Goal: Information Seeking & Learning: Learn about a topic

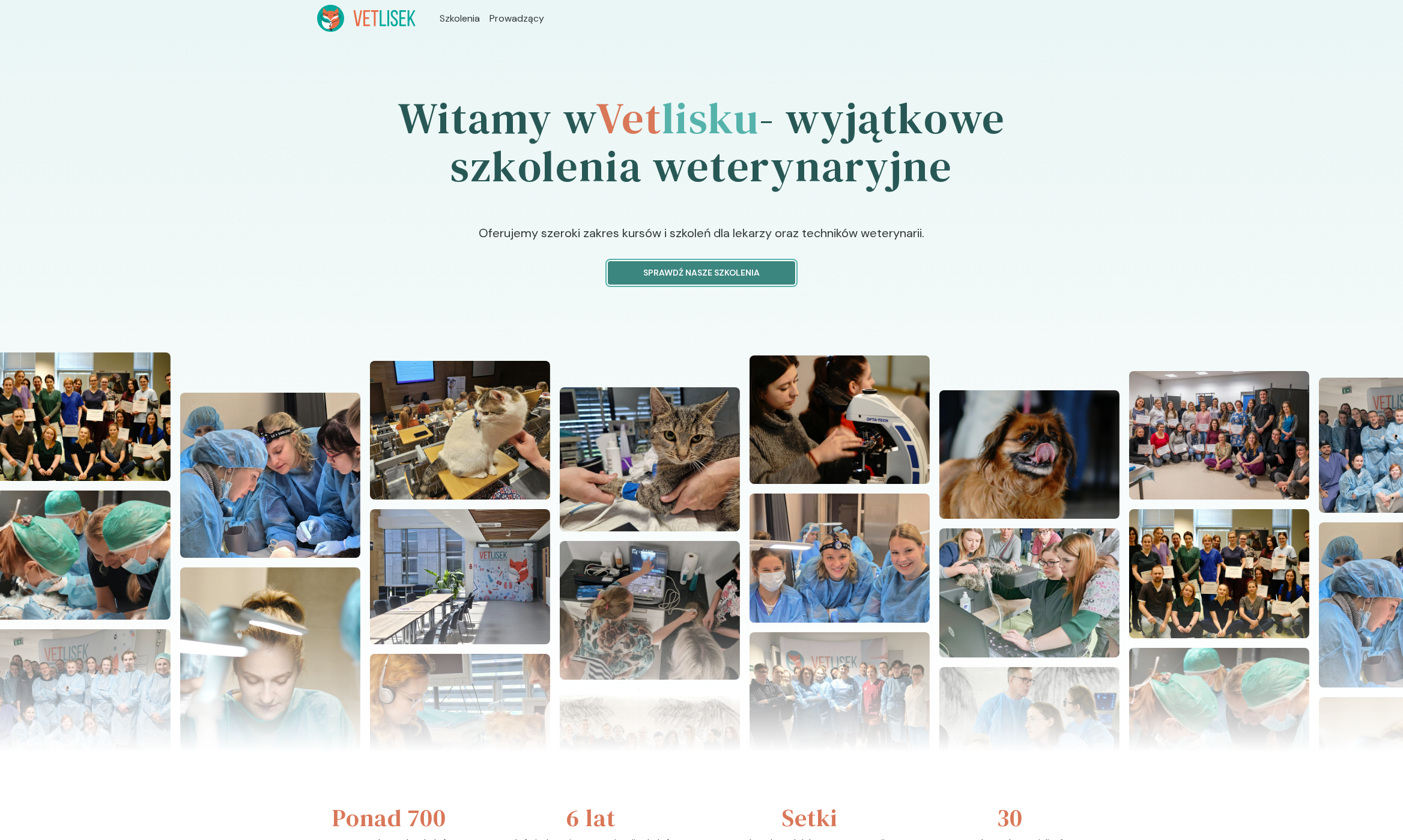
click at [696, 274] on p "Sprawdź nasze szkolenia" at bounding box center [701, 273] width 167 height 13
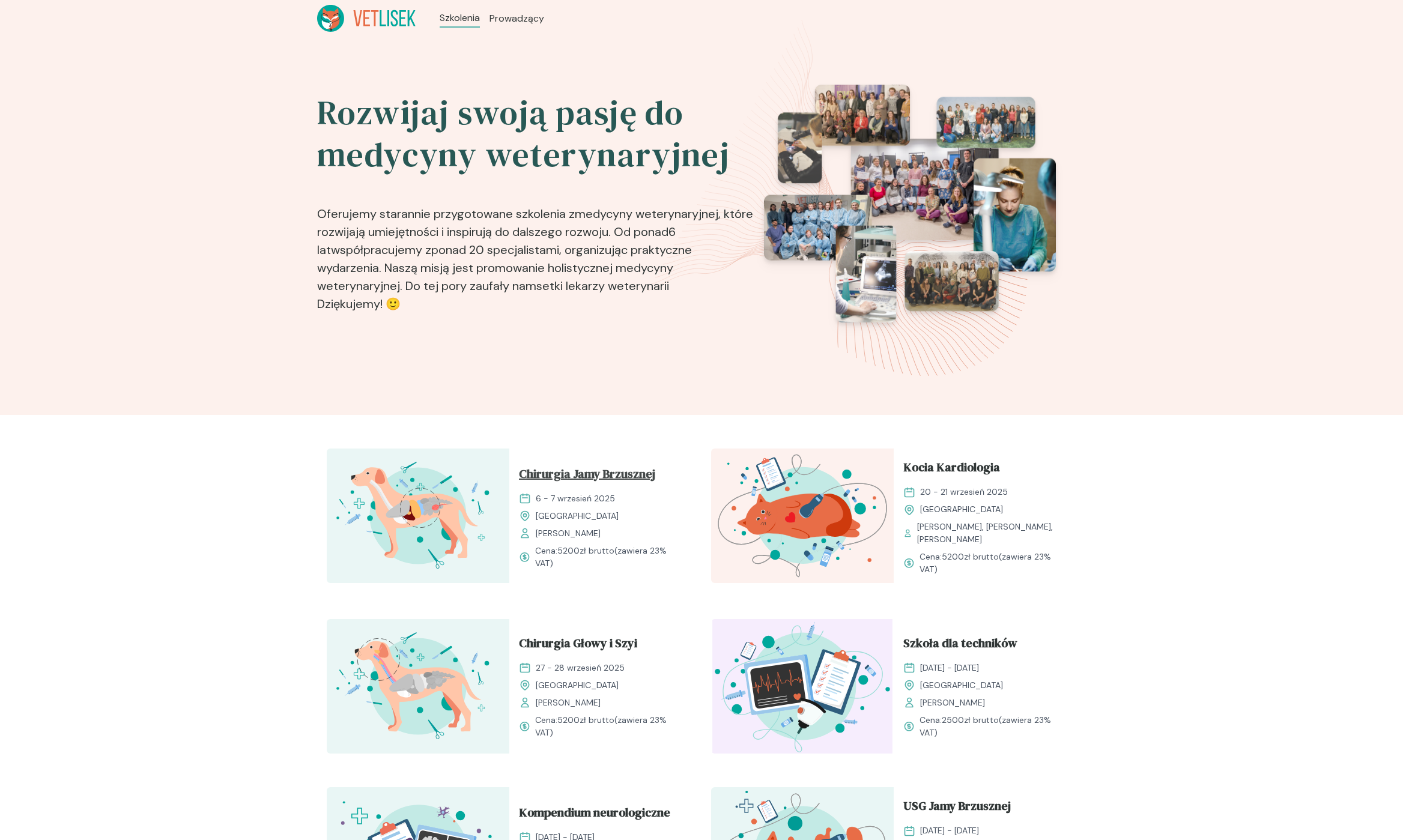
click at [628, 473] on span "Chirurgia Jamy Brzusznej" at bounding box center [587, 476] width 136 height 22
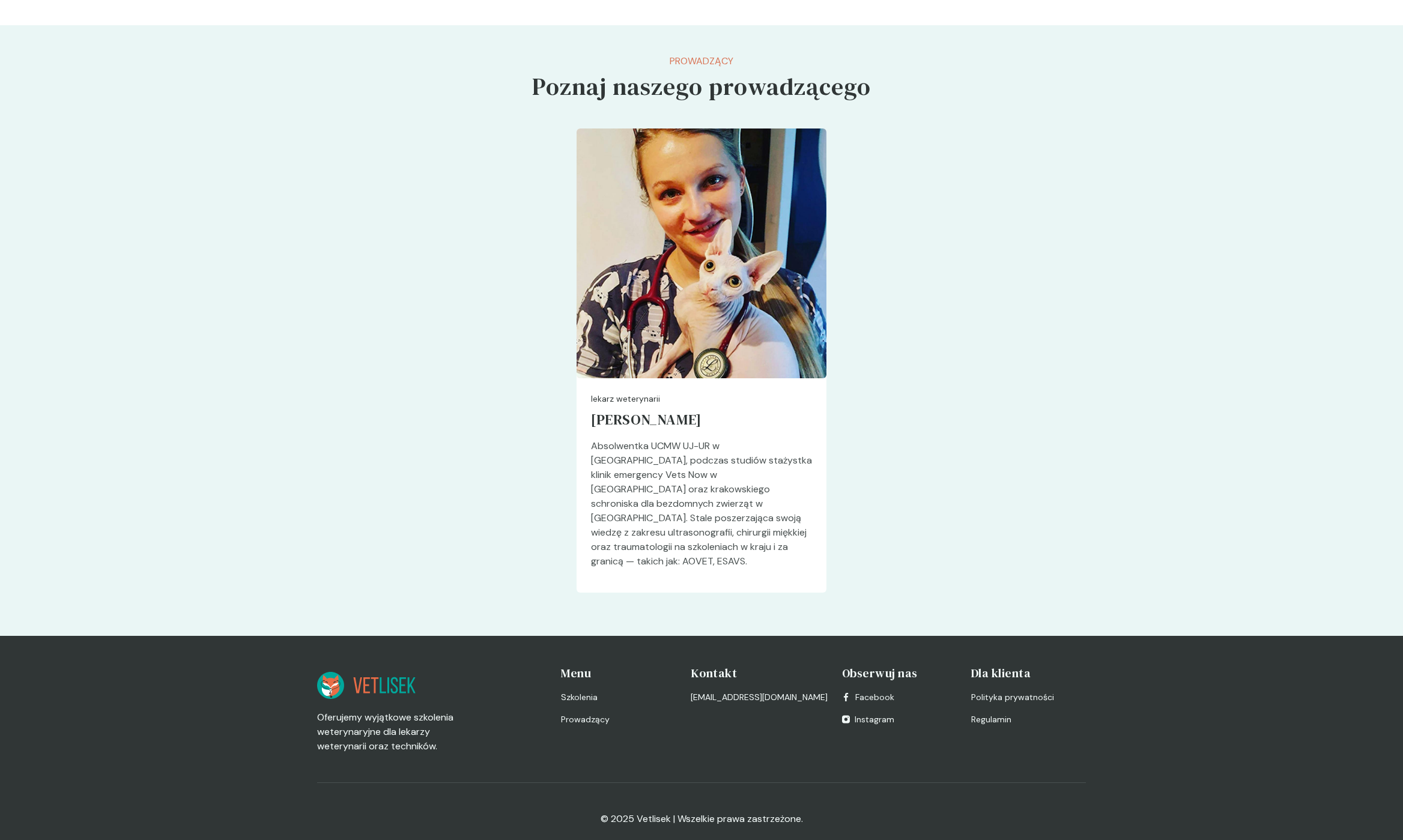
scroll to position [2588, 0]
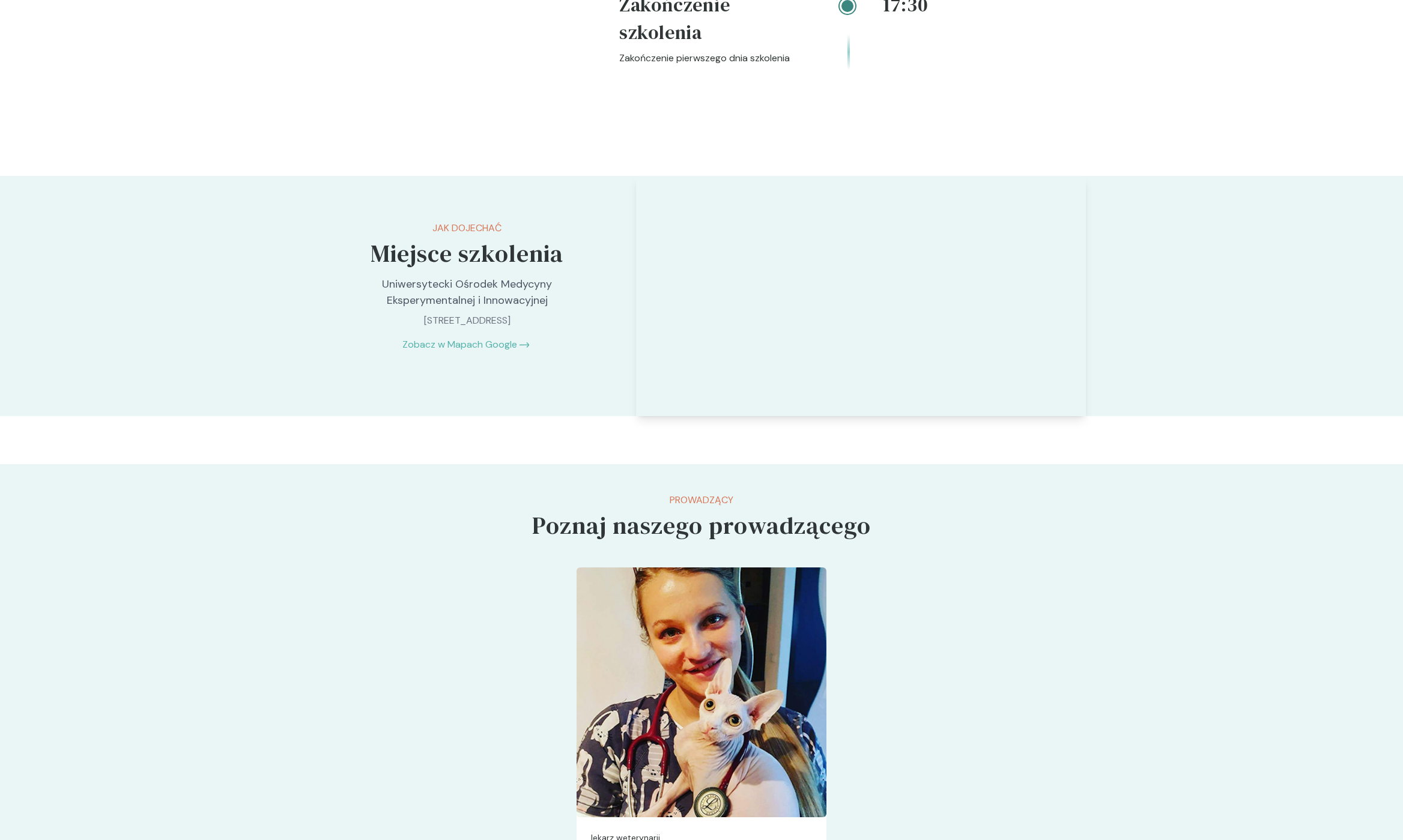
click at [404, 289] on p "Uniwersytecki Ośrodek Medycyny Eksperymentalnej i Innowacyjnej" at bounding box center [467, 292] width 252 height 32
drag, startPoint x: 404, startPoint y: 289, endPoint x: 506, endPoint y: 299, distance: 102.5
click at [506, 299] on p "Uniwersytecki Ośrodek Medycyny Eksperymentalnej i Innowacyjnej" at bounding box center [467, 292] width 252 height 32
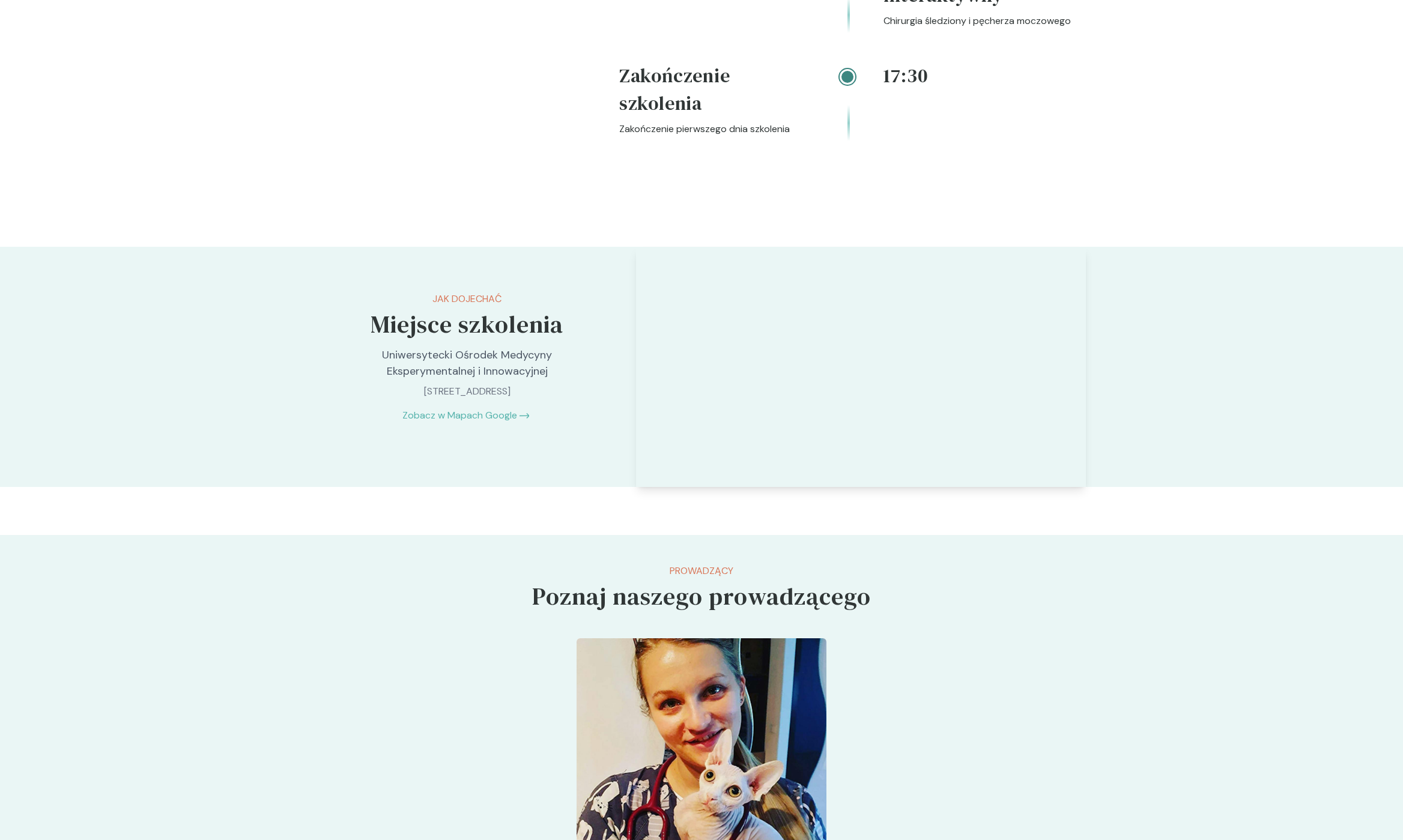
scroll to position [2456, 0]
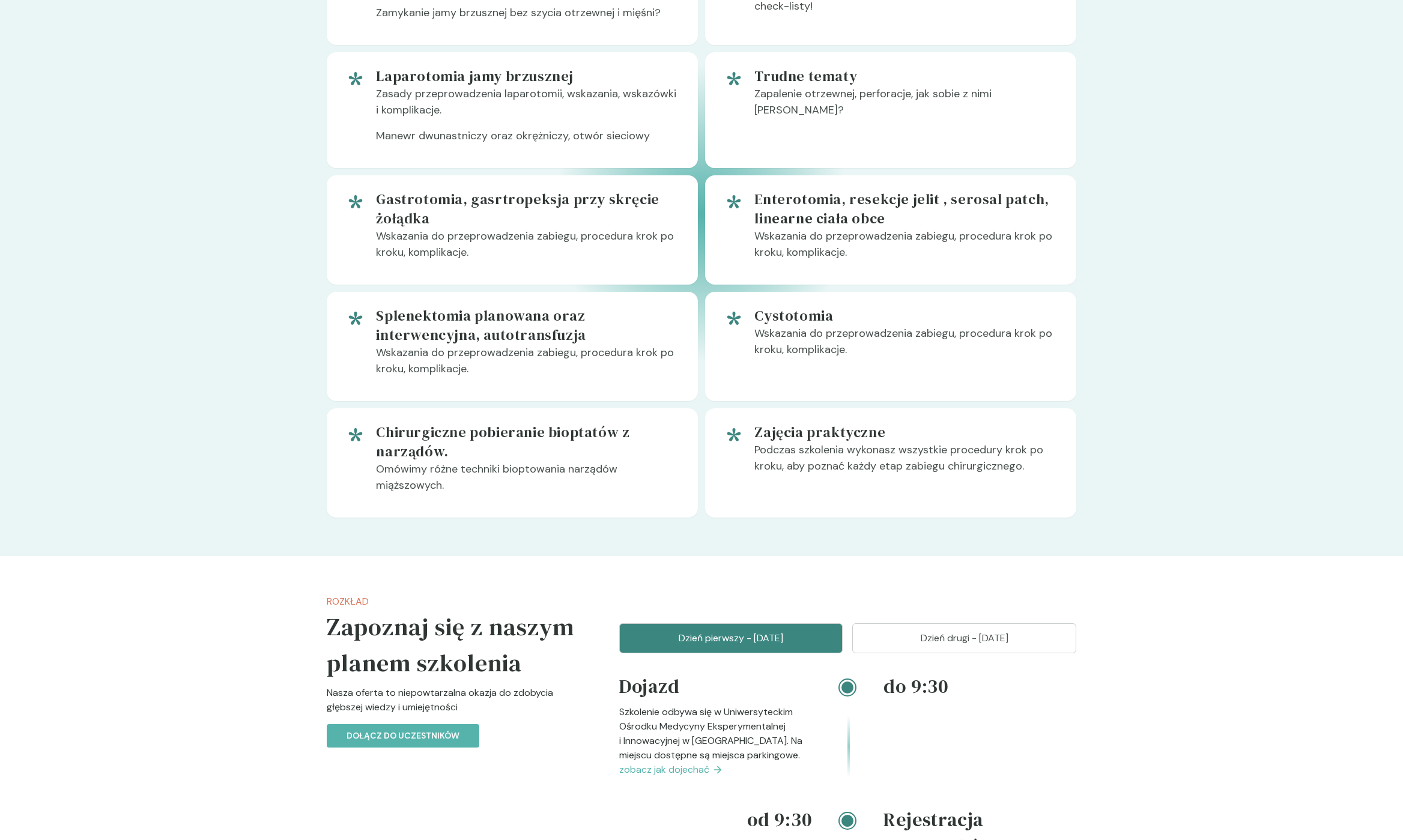
scroll to position [1115, 0]
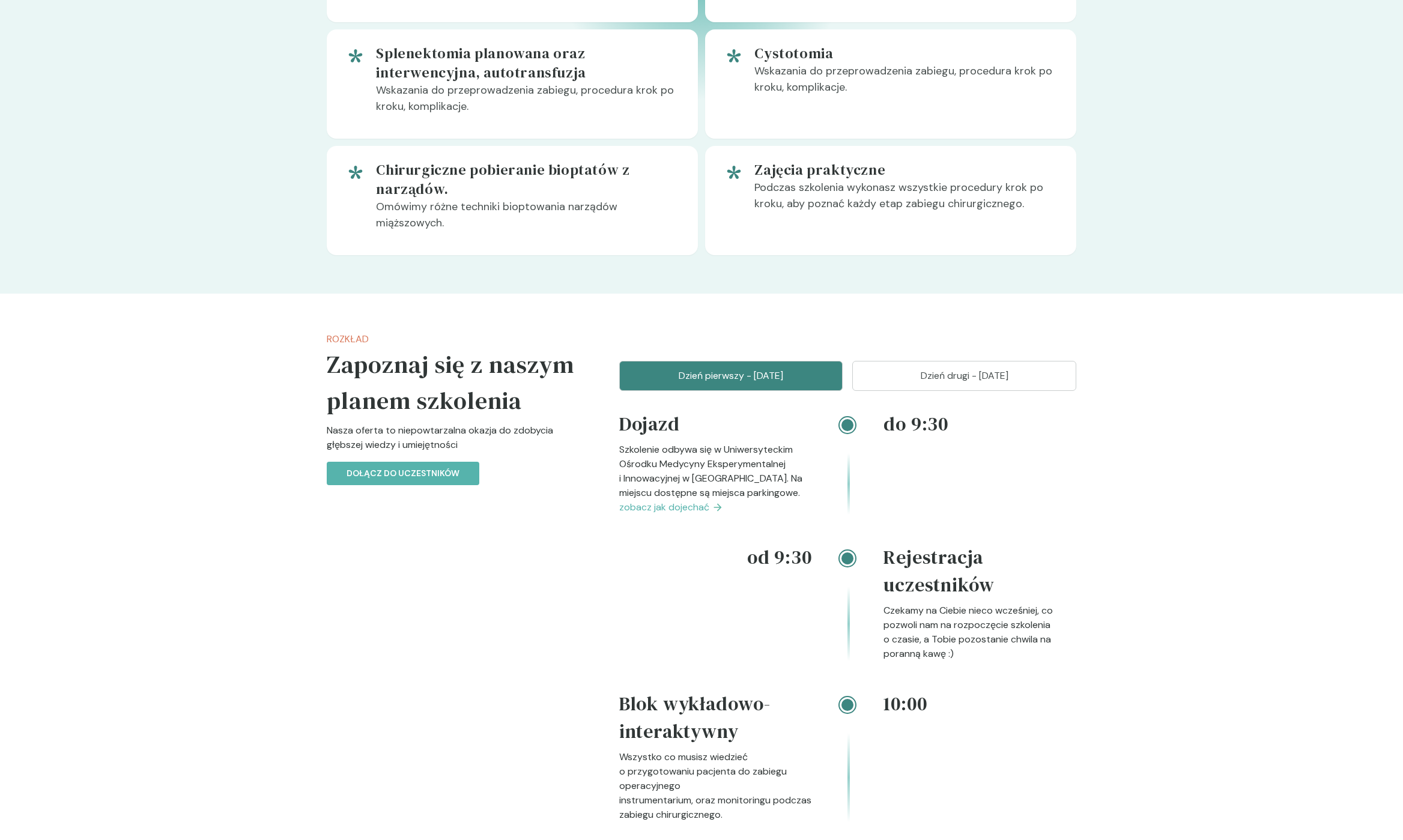
click at [940, 377] on p "Dzień drugi - [DATE]" at bounding box center [964, 376] width 194 height 14
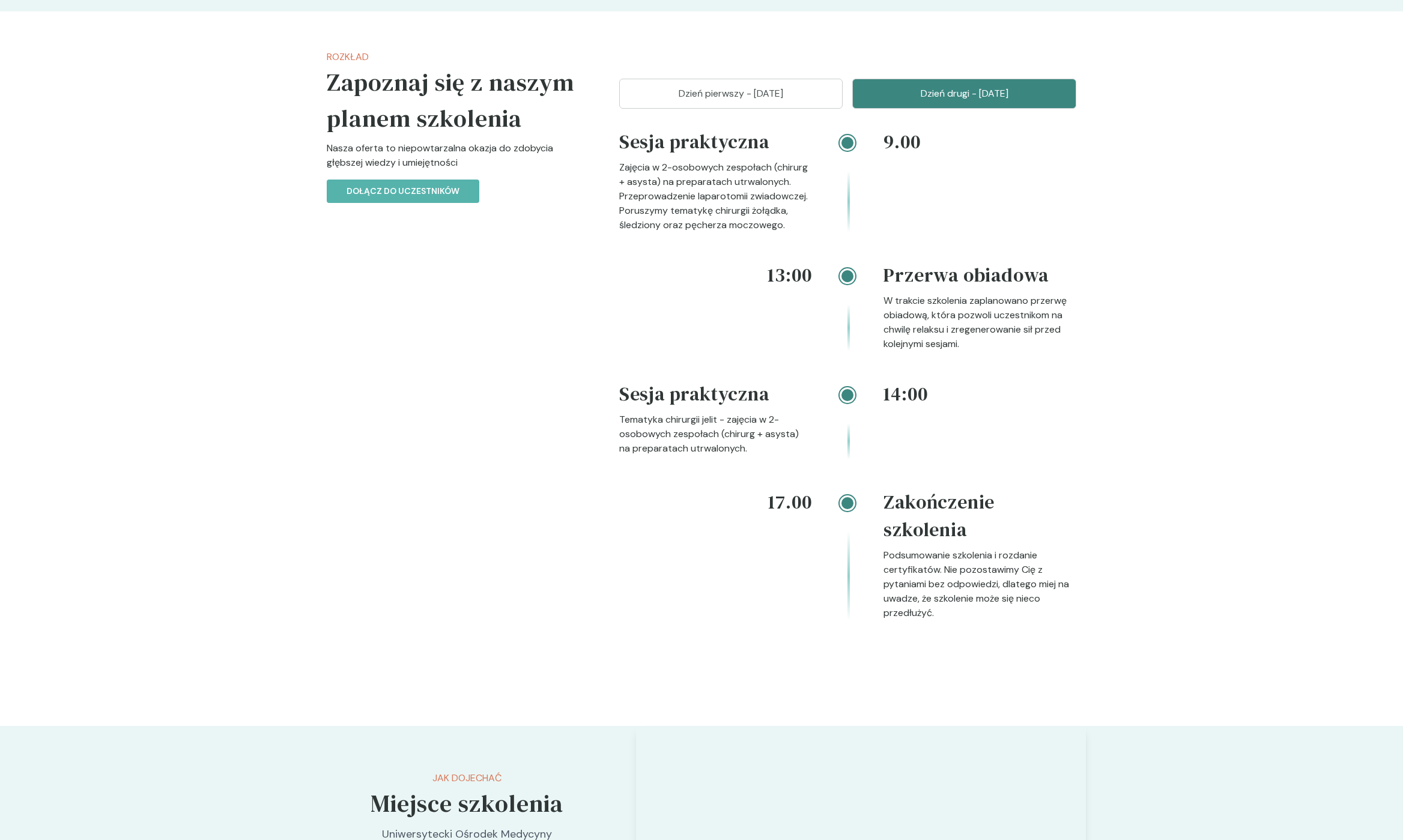
scroll to position [1390, 0]
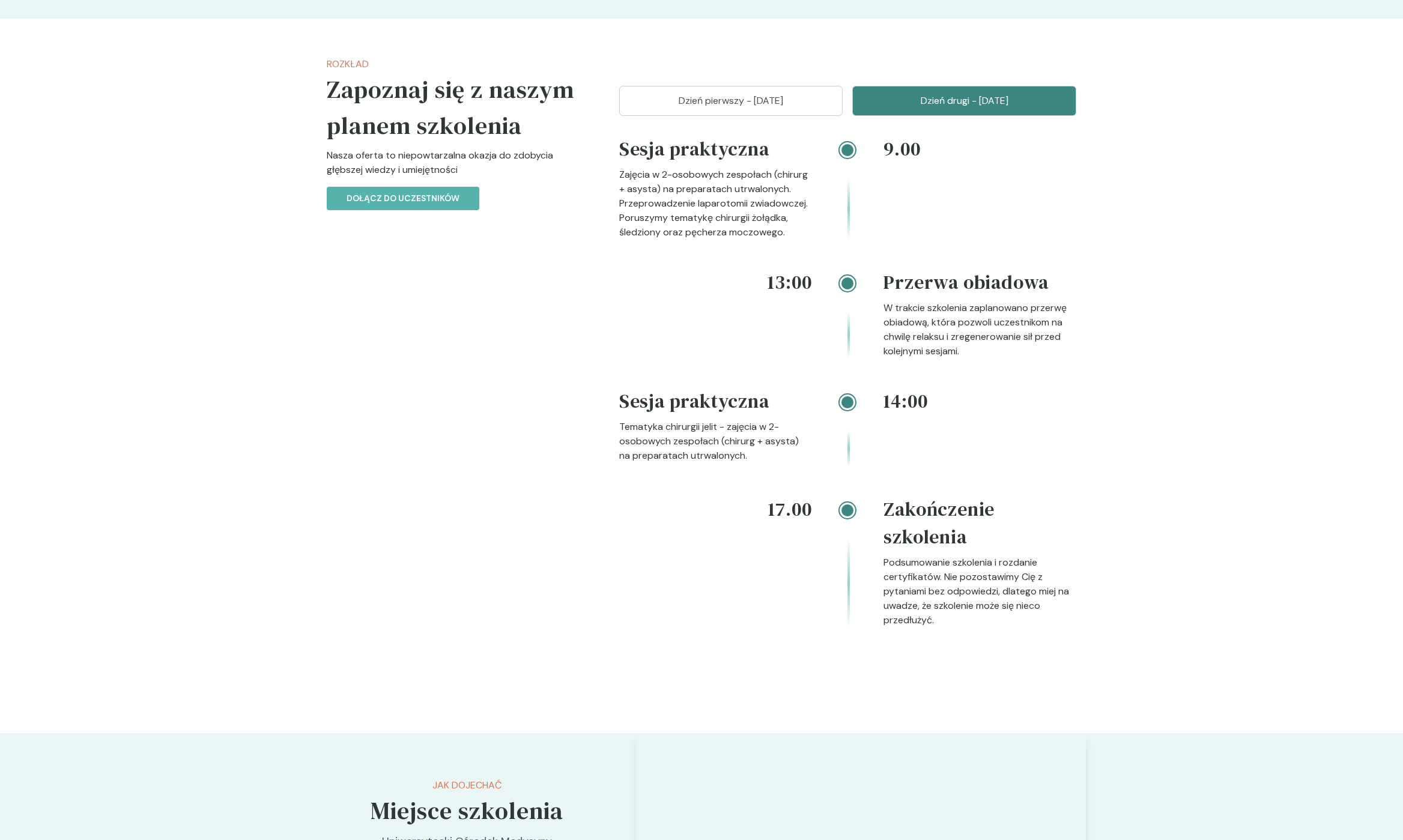
click at [260, 148] on section "Rozkład Zapoznaj się z naszym planem szkolenia Nasza oferta to niepowtarzalna o…" at bounding box center [702, 376] width 1403 height 715
